Goal: Browse casually

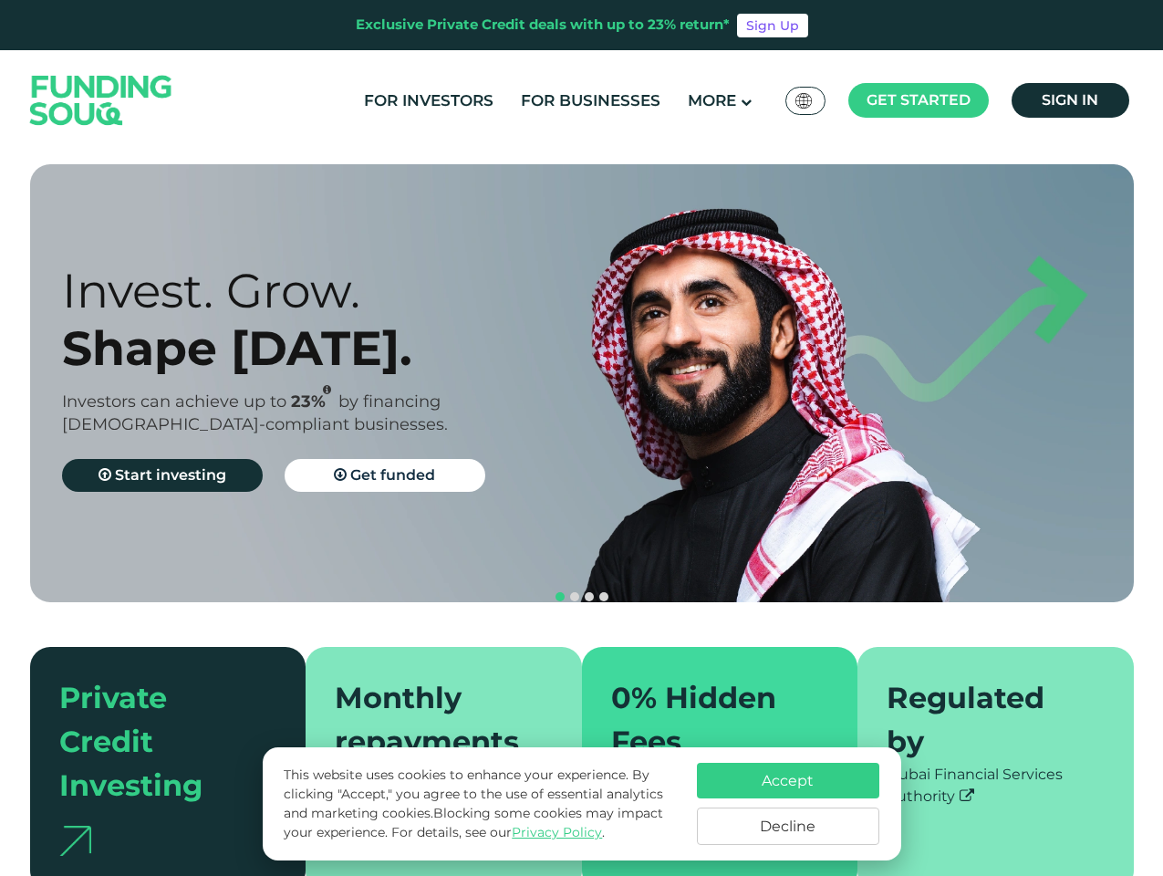
click at [918, 100] on span "Get started" at bounding box center [919, 99] width 104 height 17
click at [582, 383] on div "Invest. Grow. Shape [DATE]. Investors can achieve up to 23% by financing [DEMOG…" at bounding box center [338, 384] width 552 height 244
click at [581, 383] on div "Invest. Grow. Shape [DATE]. Investors can achieve up to 23% by financing [DEMOG…" at bounding box center [338, 384] width 552 height 244
click at [0, 511] on section "Prosperity Meets Principle. Shariah Compliance [DEMOGRAPHIC_DATA] compliant inv…" at bounding box center [581, 527] width 1163 height 726
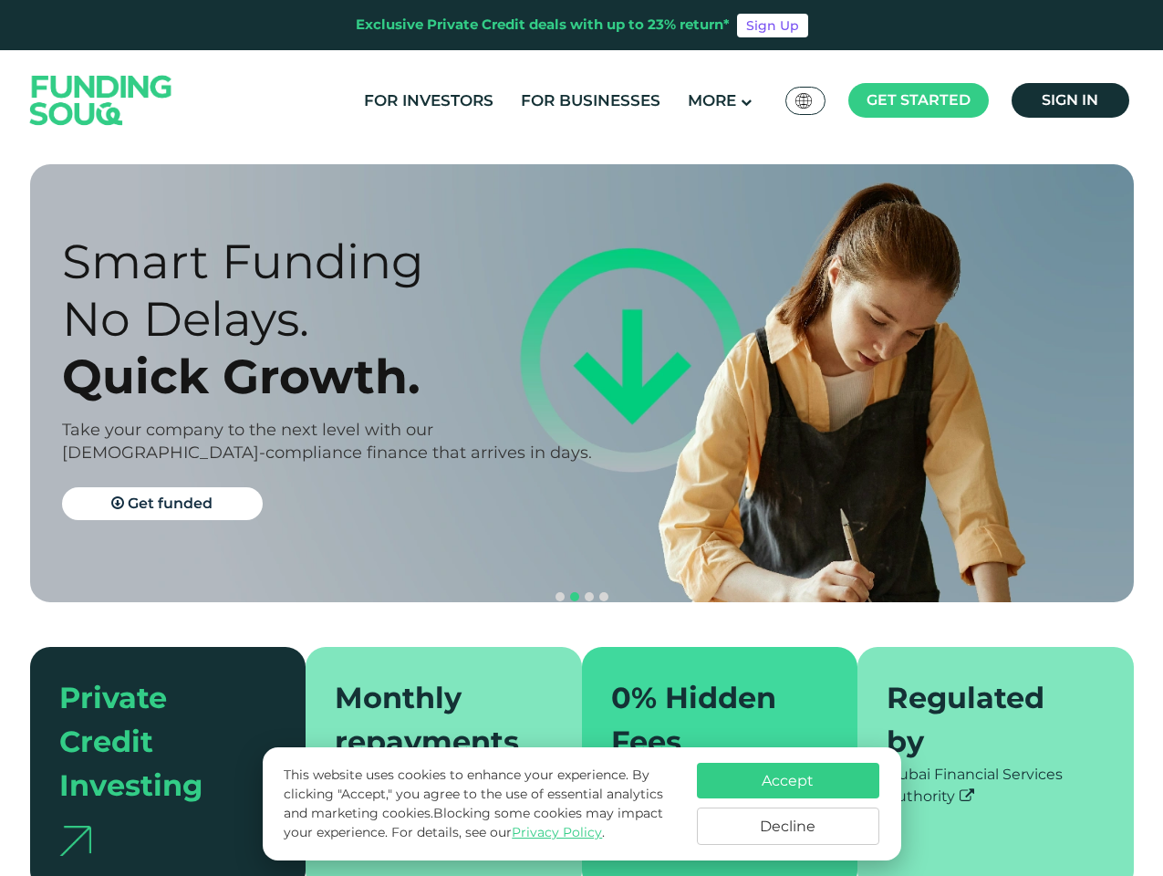
click at [582, 589] on button "navigation" at bounding box center [589, 596] width 15 height 15
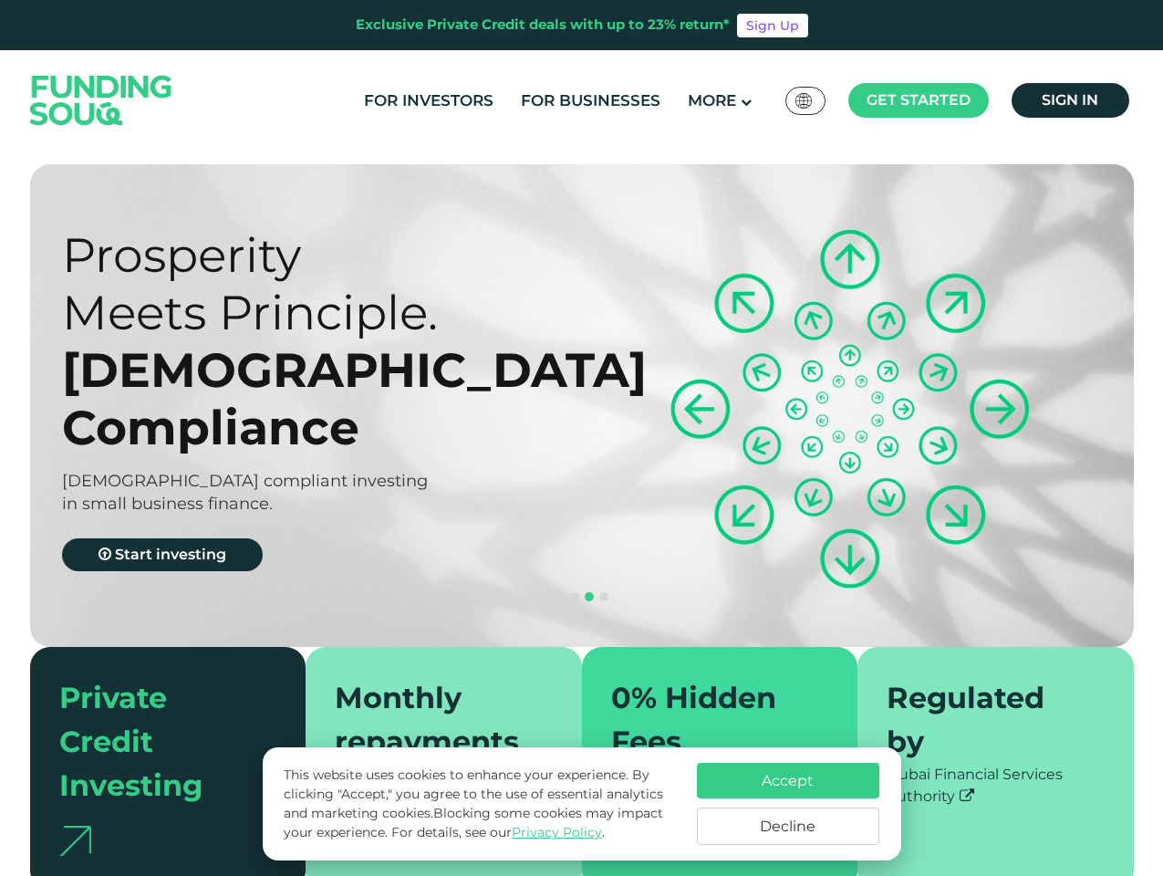
click at [560, 592] on span "navigation" at bounding box center [560, 596] width 9 height 9
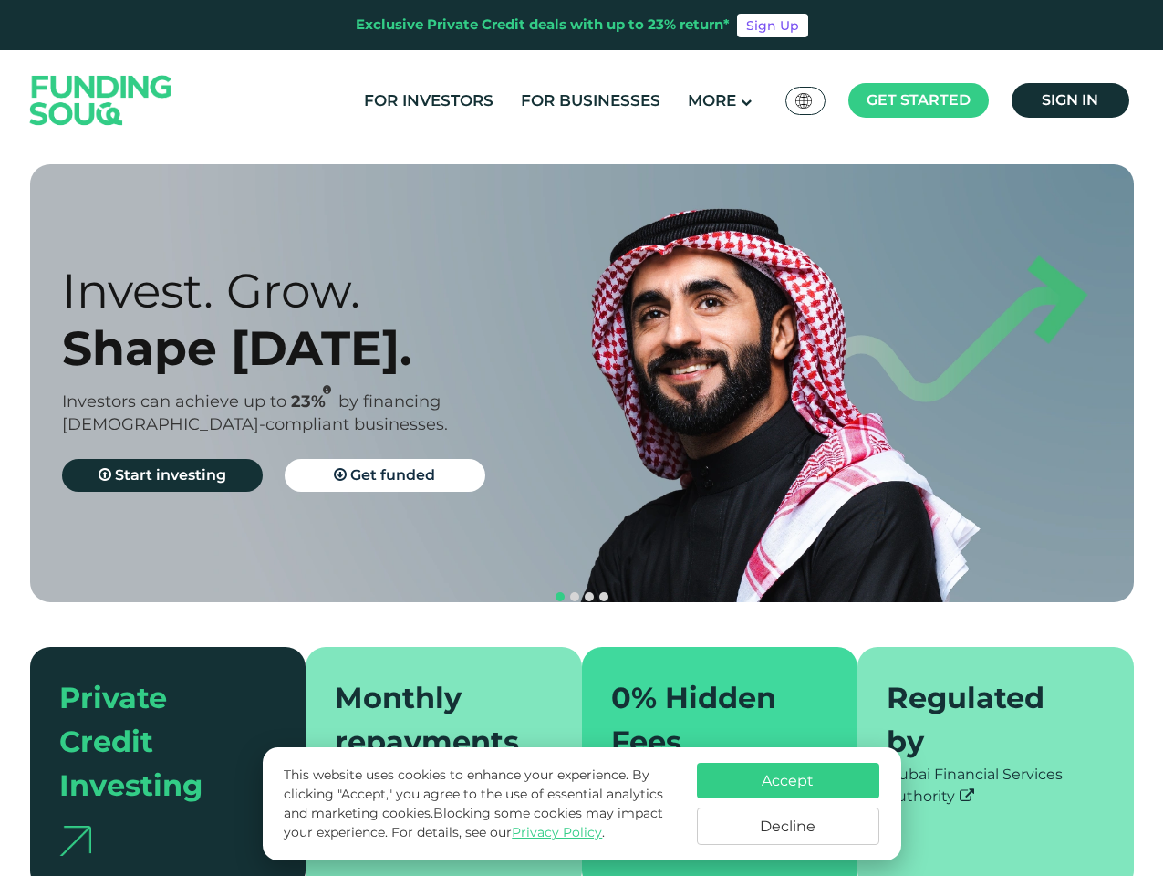
click at [575, 592] on span "navigation" at bounding box center [574, 596] width 9 height 9
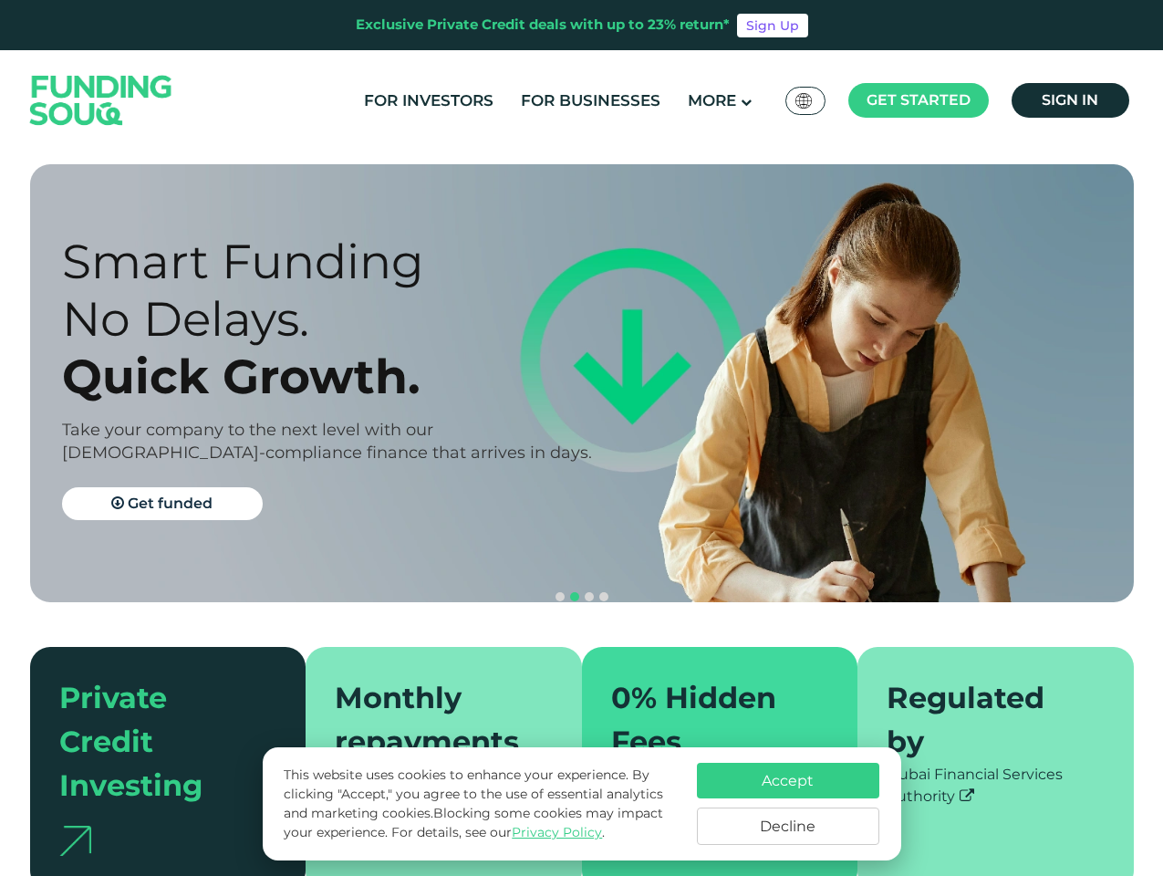
click at [589, 592] on span "navigation" at bounding box center [589, 596] width 9 height 9
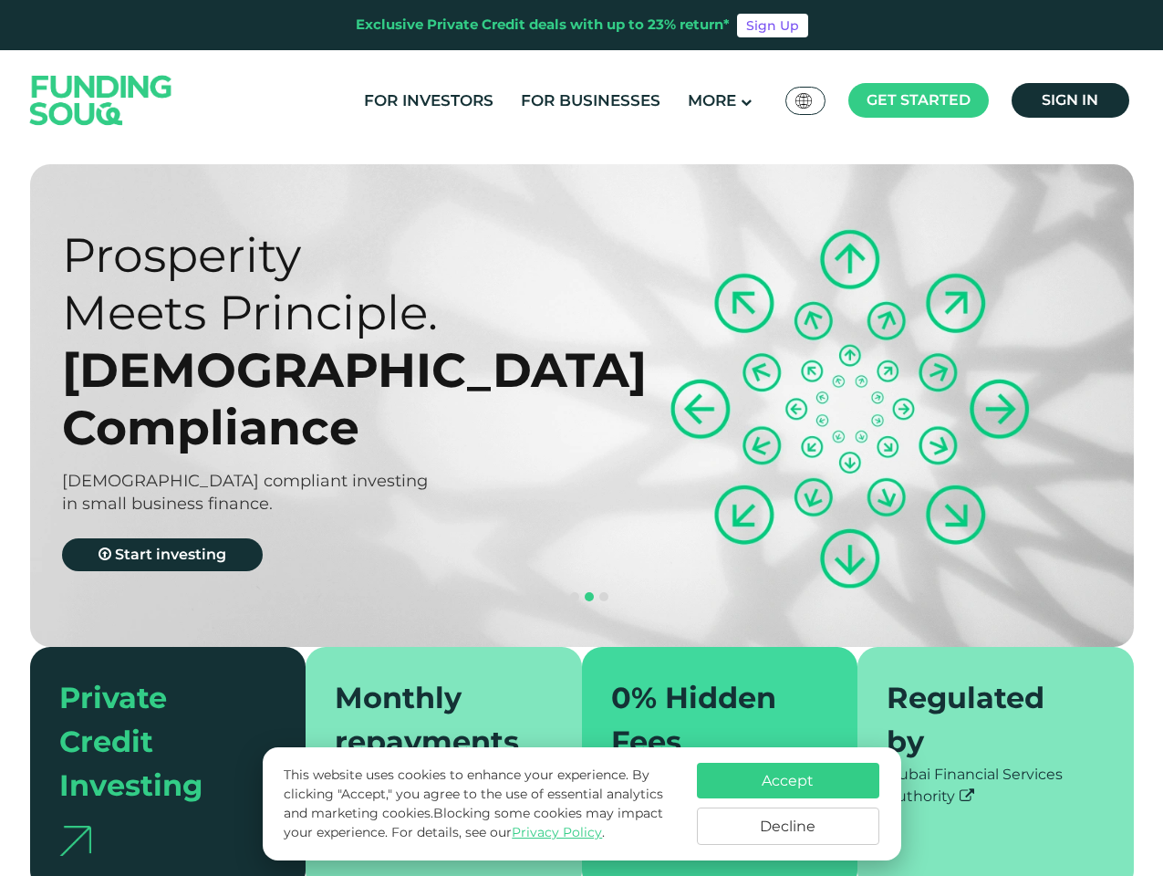
click at [604, 592] on span "navigation" at bounding box center [603, 596] width 9 height 9
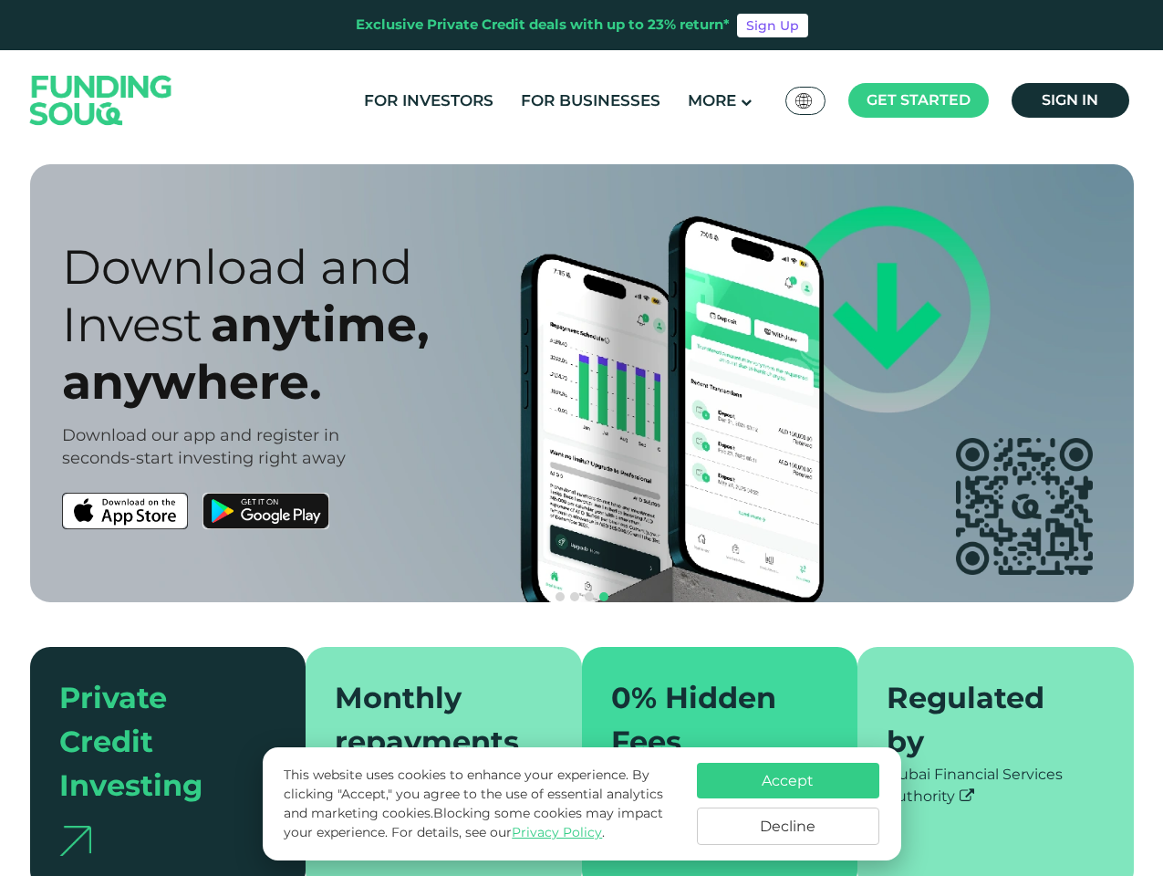
click at [788, 804] on div "Accept Decline" at bounding box center [788, 804] width 182 height 82
